Goal: Transaction & Acquisition: Book appointment/travel/reservation

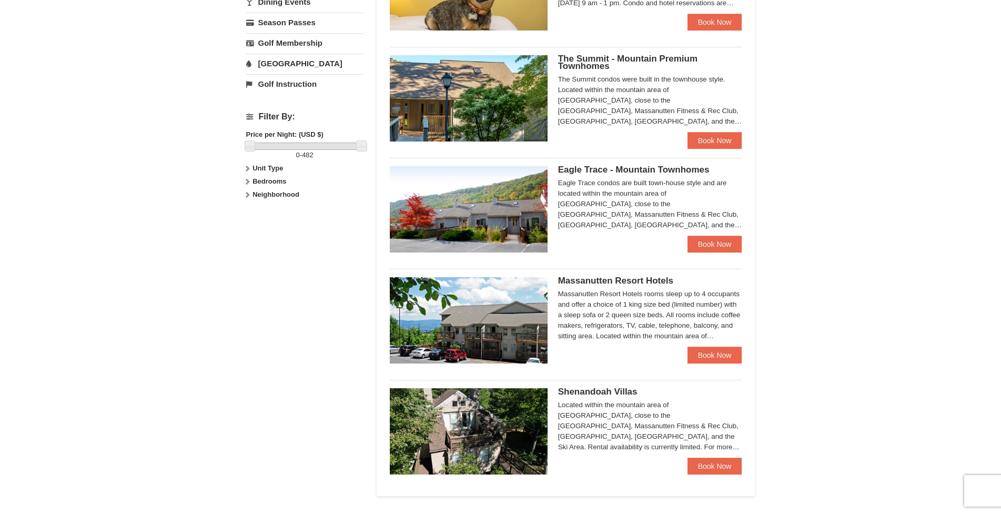
scroll to position [393, 0]
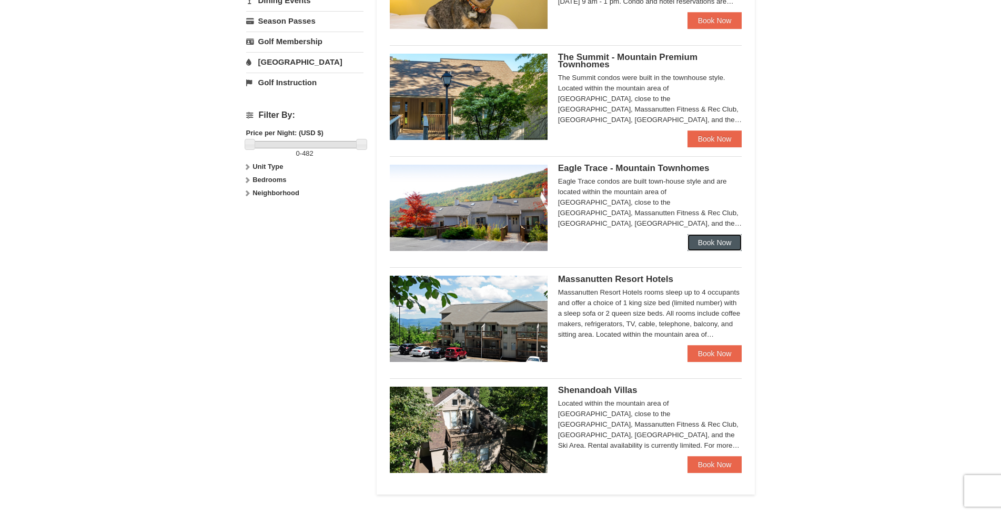
click at [709, 240] on link "Book Now" at bounding box center [715, 242] width 55 height 17
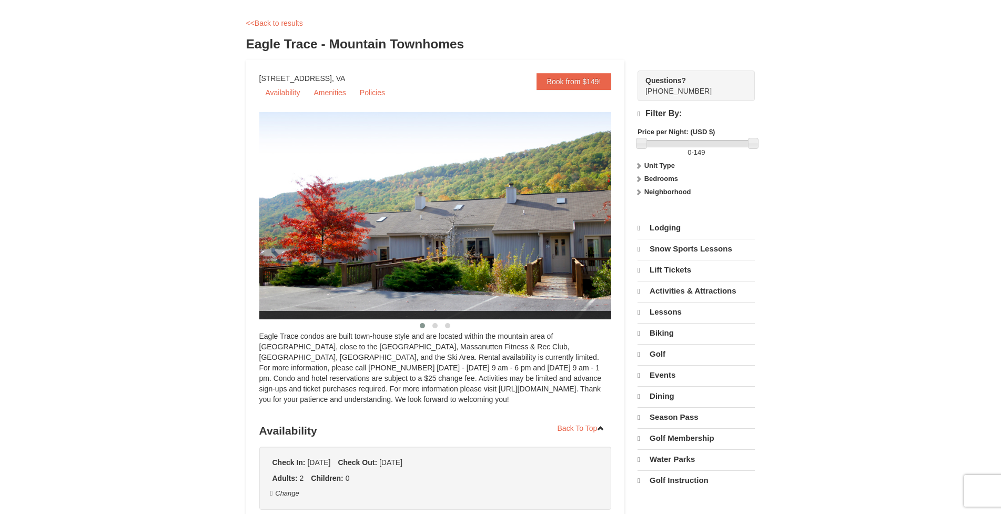
select select "9"
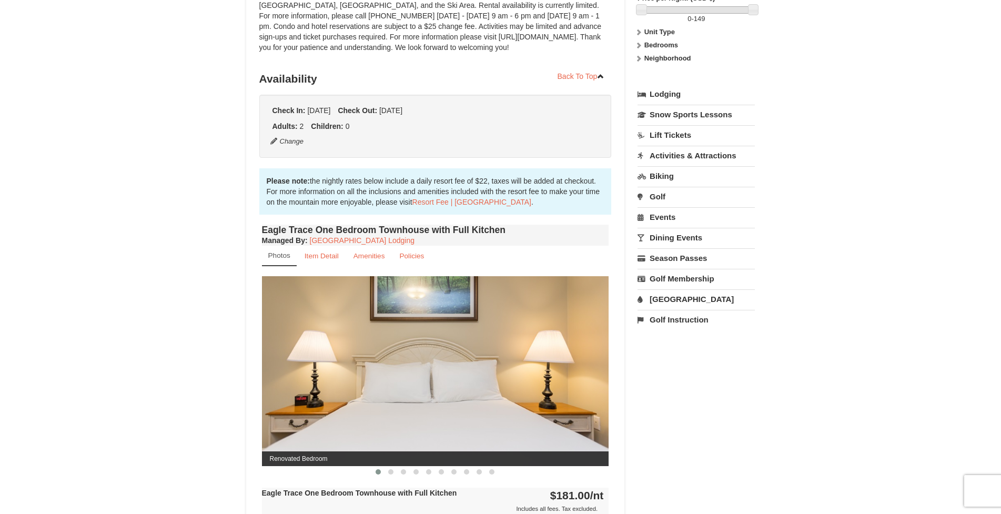
scroll to position [174, 0]
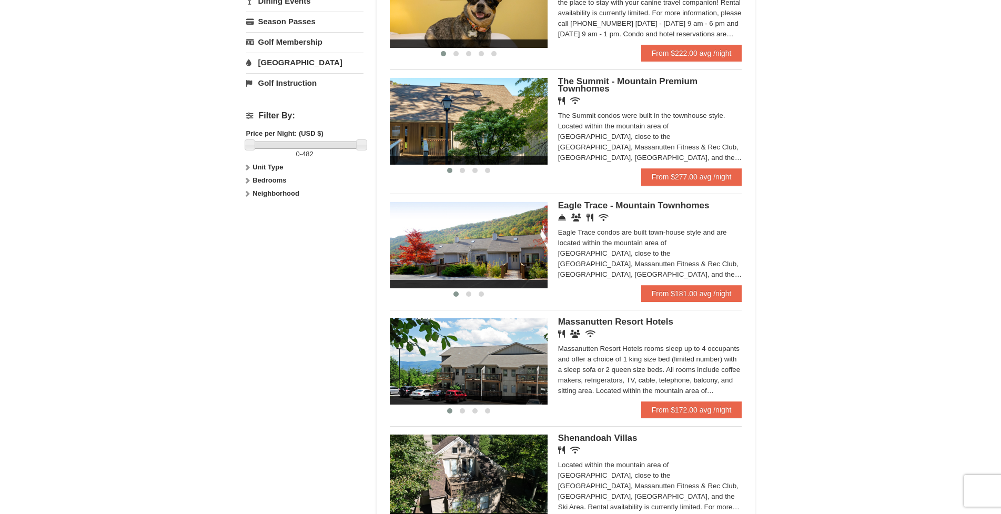
scroll to position [393, 0]
click at [673, 175] on link "From $277.00 avg /night" at bounding box center [691, 176] width 101 height 17
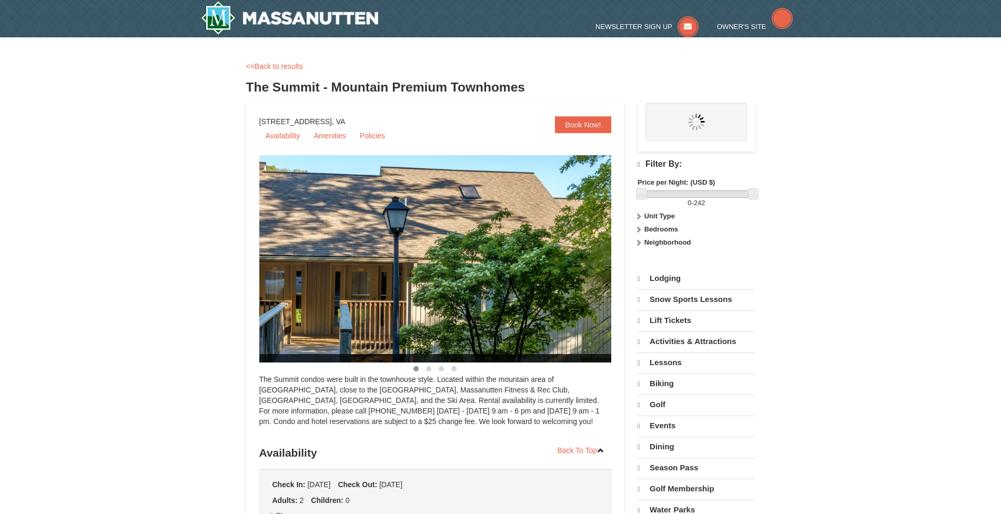
select select "9"
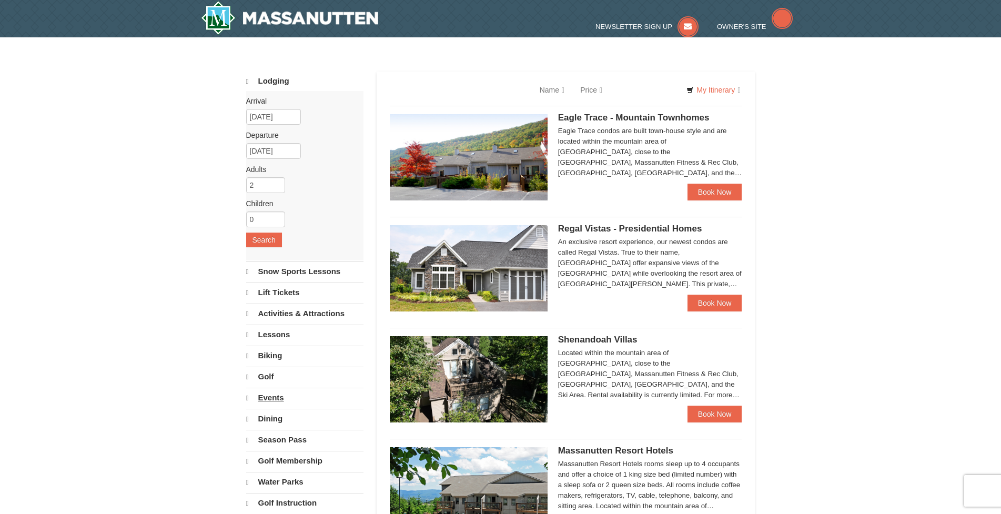
scroll to position [390, 0]
